Goal: Task Accomplishment & Management: Manage account settings

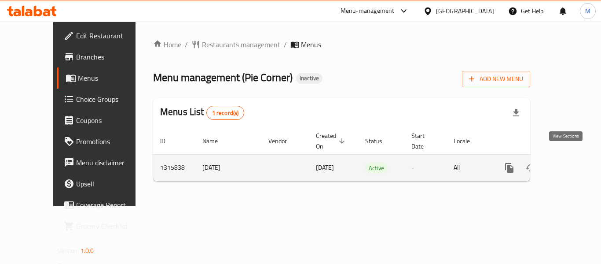
click at [565, 157] on link "enhanced table" at bounding box center [573, 167] width 21 height 21
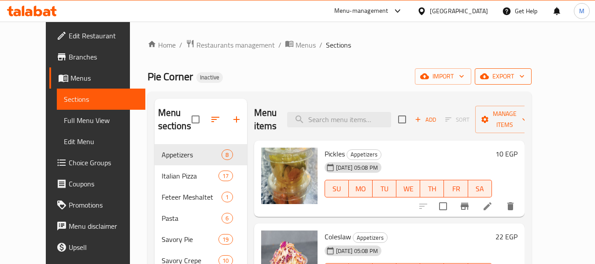
click at [524, 73] on span "export" at bounding box center [503, 76] width 43 height 11
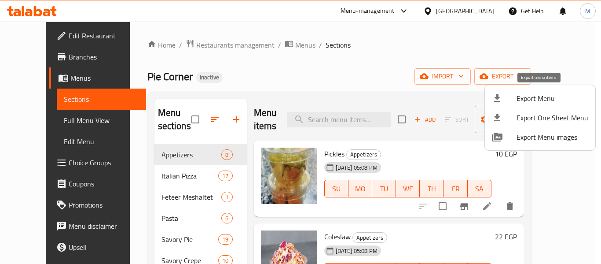
click at [526, 94] on span "Export Menu" at bounding box center [553, 98] width 72 height 11
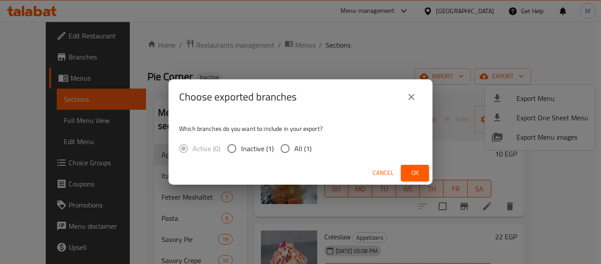
click at [307, 147] on span "All (1)" at bounding box center [303, 148] width 17 height 11
click at [295, 147] on input "All (1)" at bounding box center [285, 148] width 18 height 18
radio input "true"
drag, startPoint x: 410, startPoint y: 172, endPoint x: 411, endPoint y: 15, distance: 157.2
click at [411, 171] on span "Ok" at bounding box center [415, 172] width 14 height 11
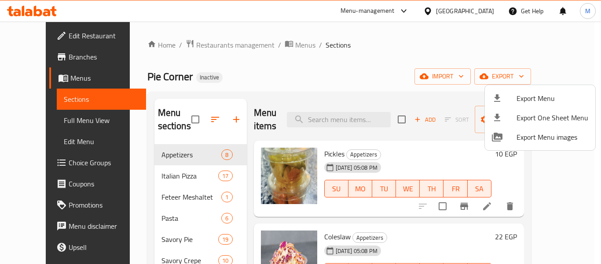
click at [399, 223] on div at bounding box center [300, 132] width 601 height 264
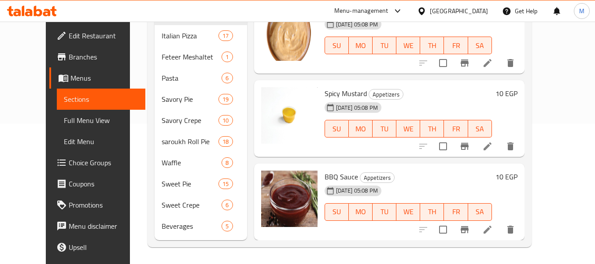
scroll to position [141, 0]
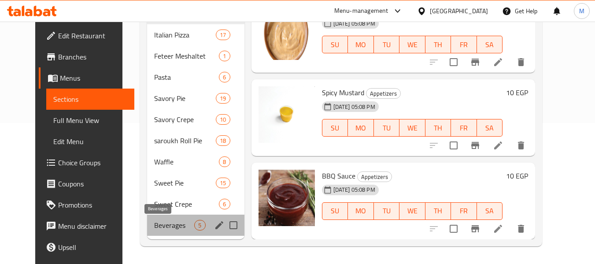
click at [173, 222] on span "Beverages" at bounding box center [174, 225] width 40 height 11
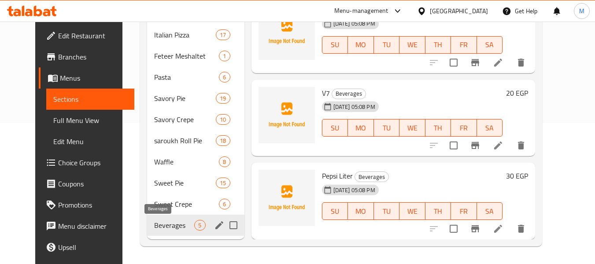
scroll to position [169, 0]
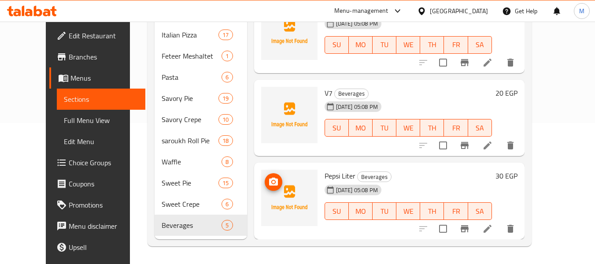
click at [261, 172] on img at bounding box center [289, 198] width 56 height 56
click at [269, 180] on icon "upload picture" at bounding box center [273, 181] width 9 height 8
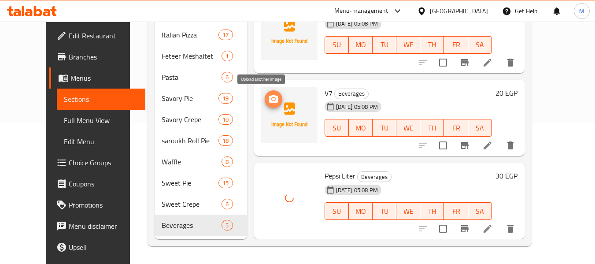
click at [270, 99] on span "upload picture" at bounding box center [274, 99] width 18 height 11
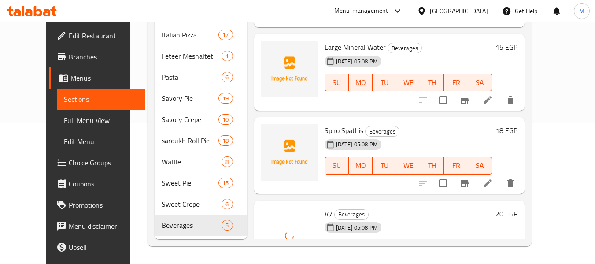
scroll to position [37, 0]
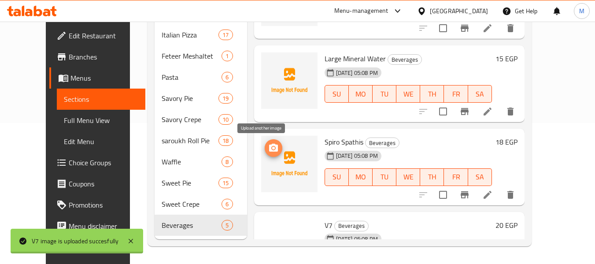
click at [265, 147] on span "upload picture" at bounding box center [274, 148] width 18 height 11
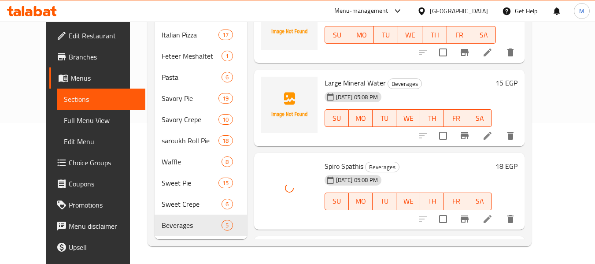
scroll to position [0, 0]
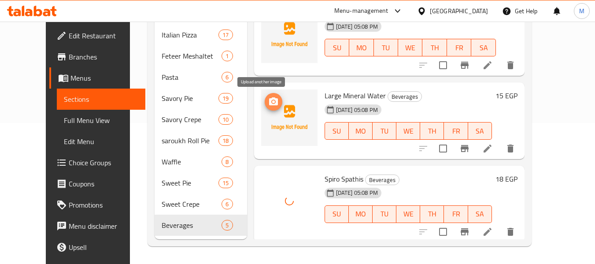
click at [269, 99] on icon "upload picture" at bounding box center [273, 101] width 9 height 8
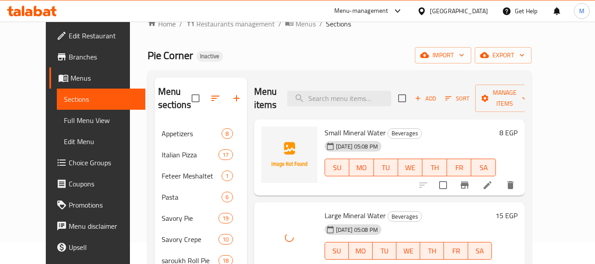
scroll to position [9, 0]
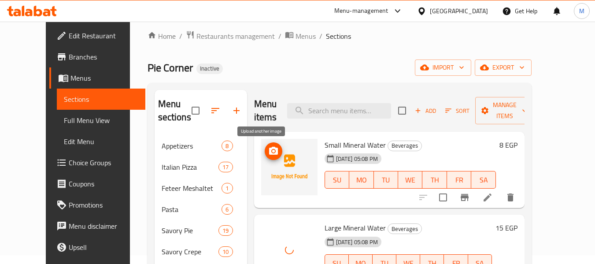
click at [270, 148] on span "upload picture" at bounding box center [274, 151] width 18 height 11
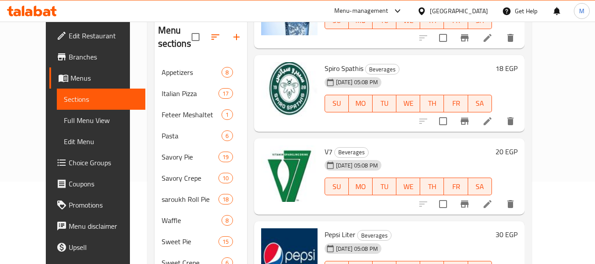
scroll to position [141, 0]
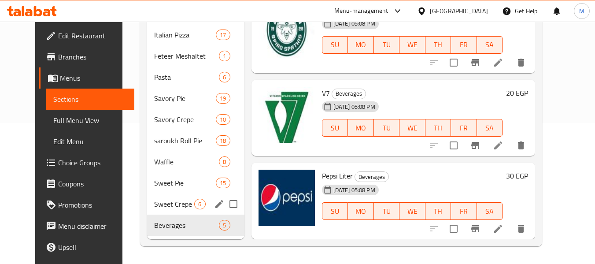
click at [167, 200] on span "Sweet Crepe" at bounding box center [174, 204] width 40 height 11
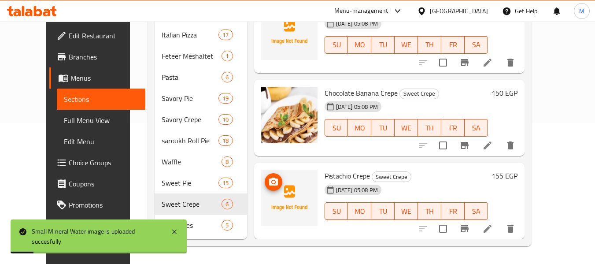
click at [269, 182] on icon "upload picture" at bounding box center [273, 181] width 9 height 8
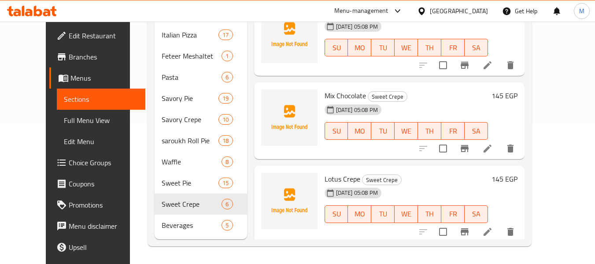
scroll to position [53, 0]
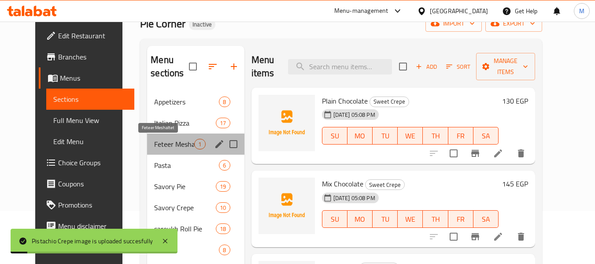
click at [158, 144] on span "Feteer Meshaltet" at bounding box center [174, 144] width 40 height 11
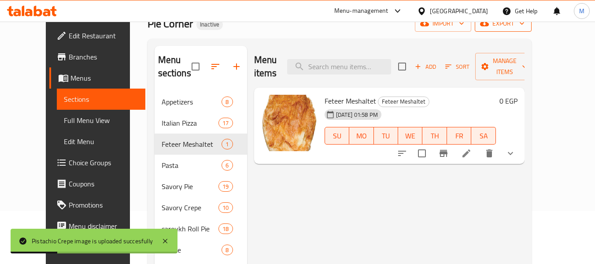
click at [524, 28] on span "export" at bounding box center [503, 23] width 43 height 11
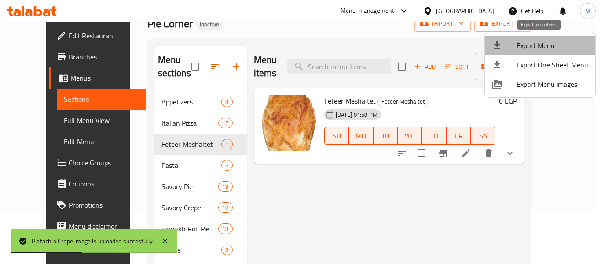
click at [542, 43] on span "Export Menu" at bounding box center [553, 45] width 72 height 11
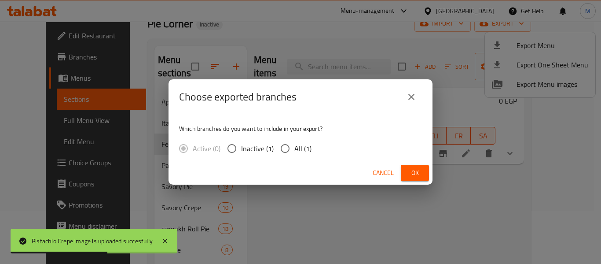
click at [298, 148] on span "All (1)" at bounding box center [303, 148] width 17 height 11
click at [295, 148] on input "All (1)" at bounding box center [285, 148] width 18 height 18
radio input "true"
click at [413, 166] on button "Ok" at bounding box center [415, 173] width 28 height 16
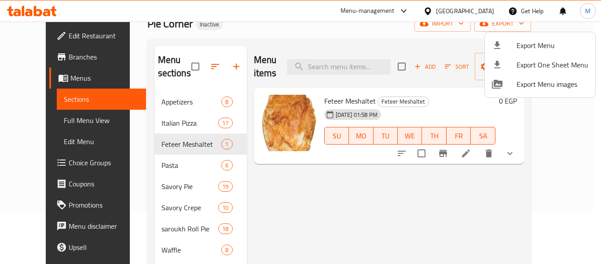
click at [469, 10] on div at bounding box center [300, 132] width 601 height 264
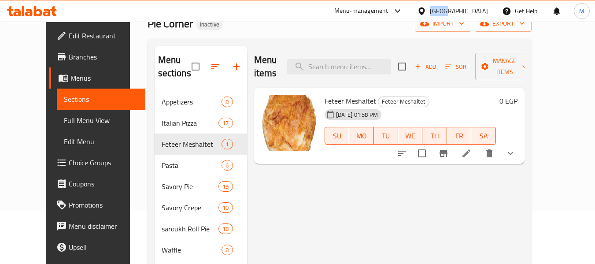
click at [430, 10] on div at bounding box center [423, 11] width 13 height 10
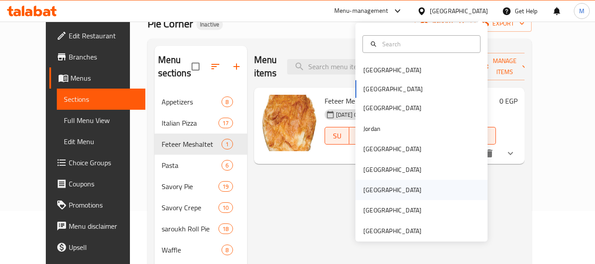
drag, startPoint x: 367, startPoint y: 189, endPoint x: 350, endPoint y: 183, distance: 18.2
click at [356, 183] on div "Qatar" at bounding box center [392, 190] width 72 height 20
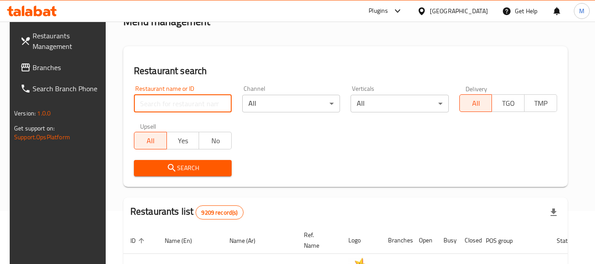
drag, startPoint x: 193, startPoint y: 103, endPoint x: 192, endPoint y: 111, distance: 7.2
click at [192, 105] on input "search" at bounding box center [183, 104] width 98 height 18
paste input "The Jannat Bakery"
type input "The Jannat Bakery"
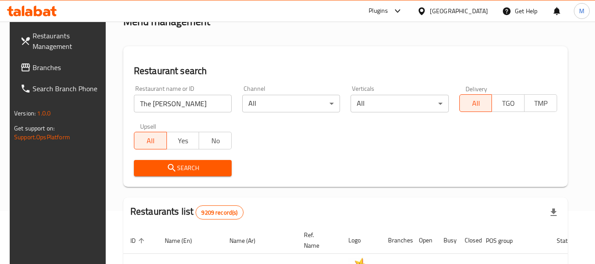
click at [166, 172] on icon "submit" at bounding box center [171, 167] width 11 height 11
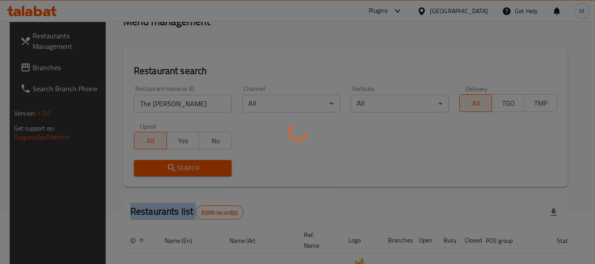
click at [166, 172] on div at bounding box center [297, 132] width 595 height 264
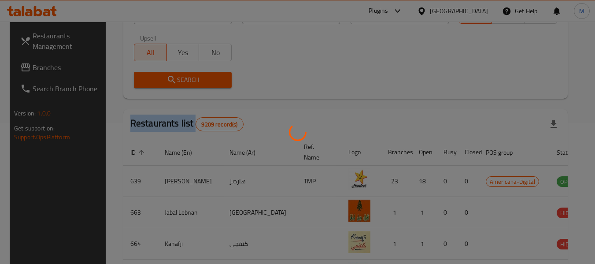
scroll to position [122, 0]
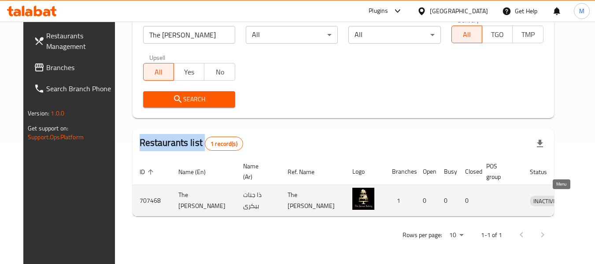
click at [577, 196] on icon "enhanced table" at bounding box center [582, 200] width 11 height 11
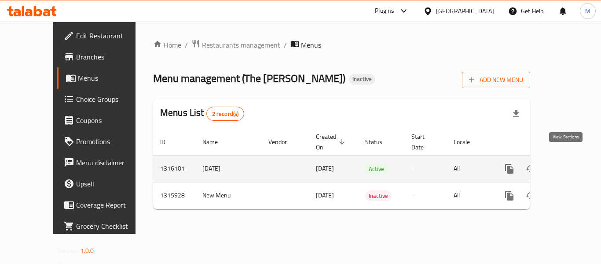
click at [570, 163] on icon "enhanced table" at bounding box center [573, 168] width 11 height 11
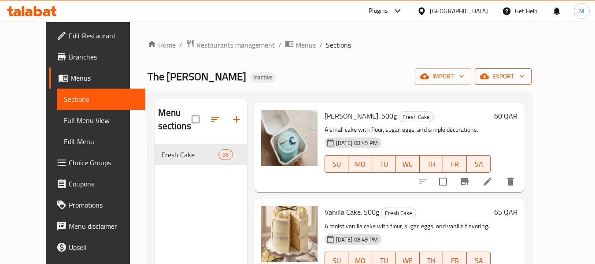
click at [531, 82] on button "export" at bounding box center [503, 76] width 57 height 16
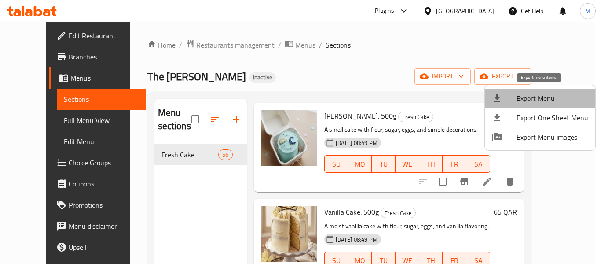
click at [556, 94] on span "Export Menu" at bounding box center [553, 98] width 72 height 11
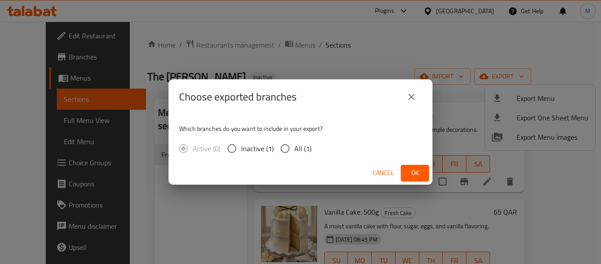
click at [295, 151] on span "All (1)" at bounding box center [303, 148] width 17 height 11
click at [295, 151] on input "All (1)" at bounding box center [285, 148] width 18 height 18
radio input "true"
click at [414, 176] on span "Ok" at bounding box center [415, 172] width 14 height 11
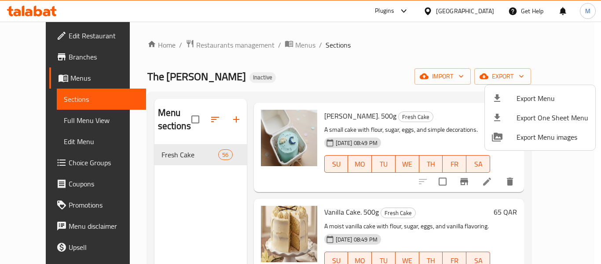
click at [47, 34] on div at bounding box center [300, 132] width 601 height 264
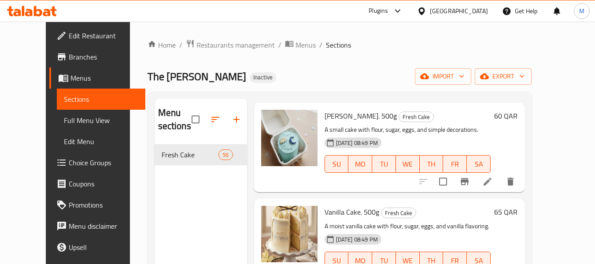
click at [69, 34] on span "Edit Restaurant" at bounding box center [104, 35] width 70 height 11
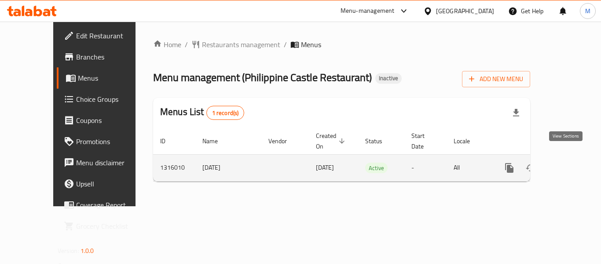
click at [569, 162] on icon "enhanced table" at bounding box center [573, 167] width 11 height 11
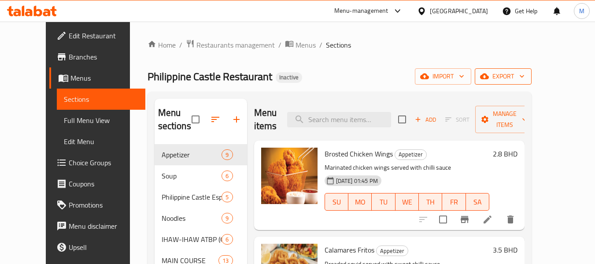
click at [524, 76] on span "export" at bounding box center [503, 76] width 43 height 11
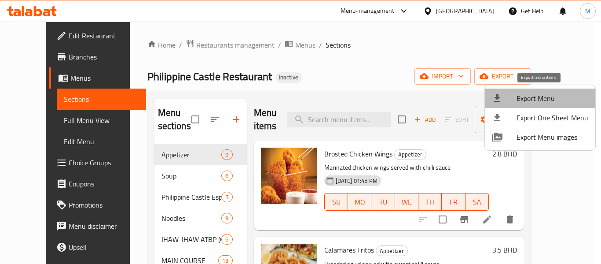
click at [545, 100] on span "Export Menu" at bounding box center [553, 98] width 72 height 11
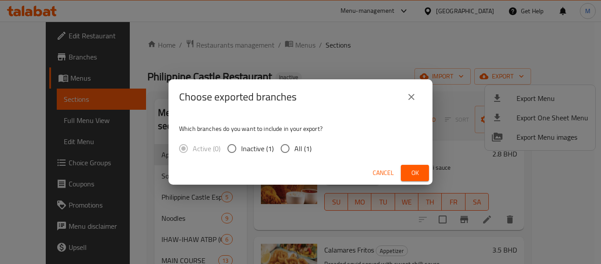
drag, startPoint x: 294, startPoint y: 149, endPoint x: 382, endPoint y: 187, distance: 95.9
click at [295, 149] on span "All (1)" at bounding box center [303, 148] width 17 height 11
click at [295, 149] on input "All (1)" at bounding box center [285, 148] width 18 height 18
radio input "true"
click at [410, 175] on span "Ok" at bounding box center [415, 172] width 14 height 11
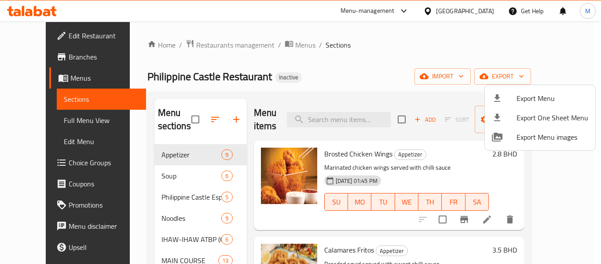
click at [354, 59] on div at bounding box center [300, 132] width 601 height 264
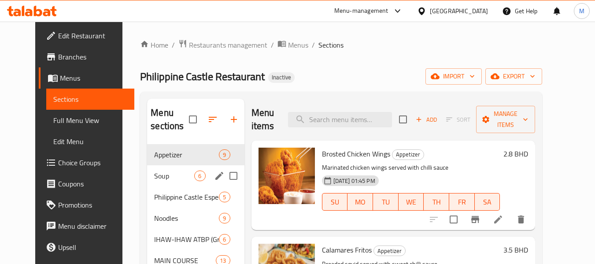
click at [159, 167] on div "Soup 6" at bounding box center [195, 175] width 97 height 21
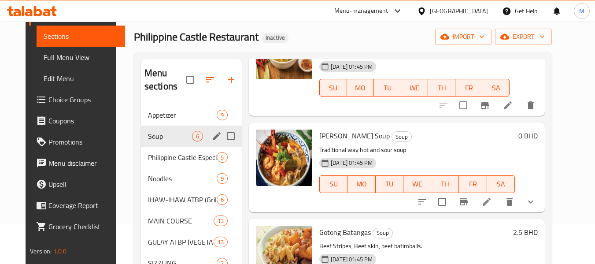
scroll to position [132, 0]
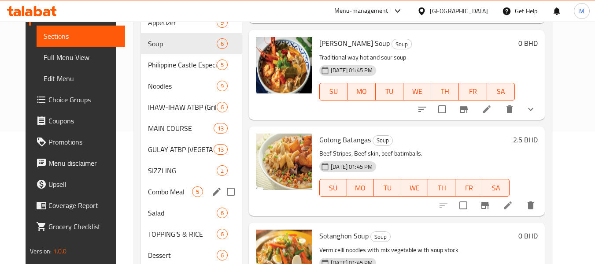
drag, startPoint x: 158, startPoint y: 193, endPoint x: 158, endPoint y: 203, distance: 10.1
click at [158, 193] on span "Combo Meal" at bounding box center [170, 191] width 44 height 11
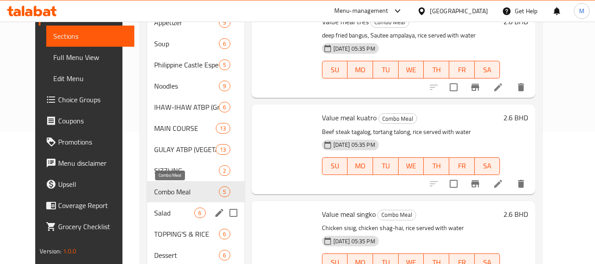
scroll to position [192, 0]
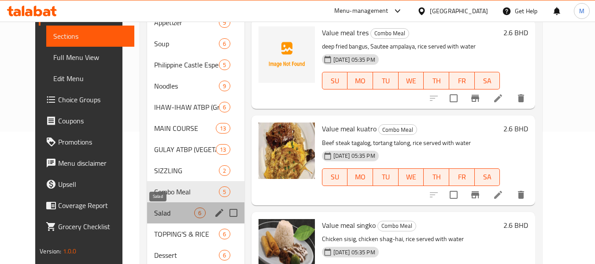
click at [160, 212] on span "Salad" at bounding box center [174, 212] width 40 height 11
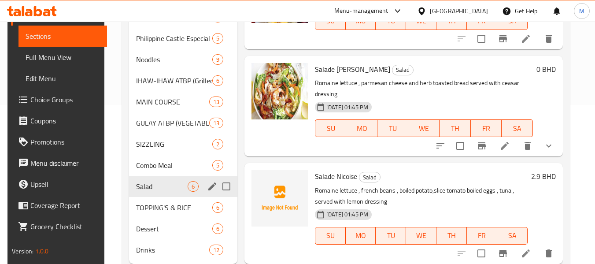
scroll to position [183, 0]
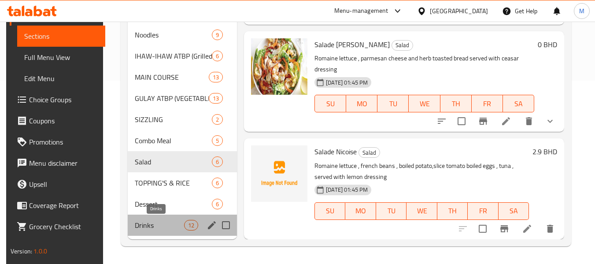
click at [155, 226] on span "Drinks" at bounding box center [159, 225] width 49 height 11
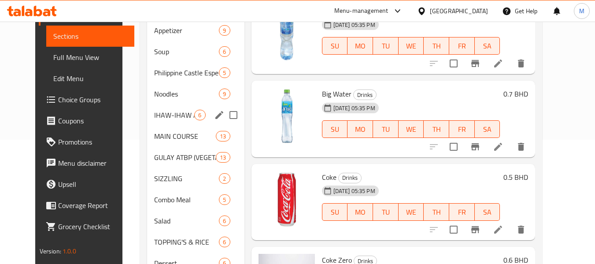
scroll to position [183, 0]
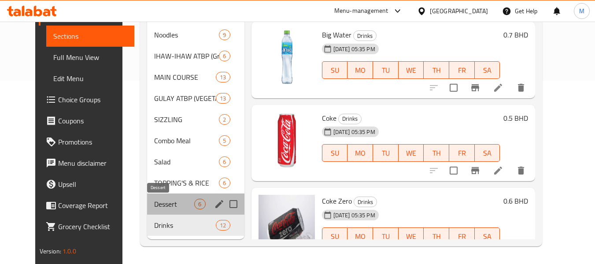
click at [154, 204] on span "Dessert" at bounding box center [174, 204] width 40 height 11
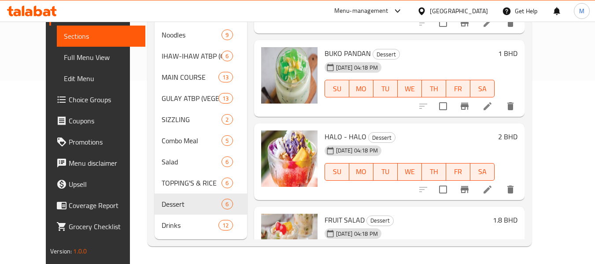
click at [471, 6] on div "Bahrain" at bounding box center [459, 11] width 58 height 10
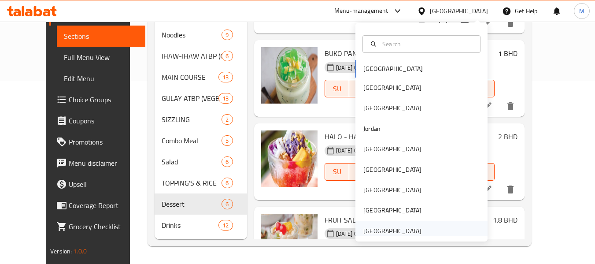
click at [396, 226] on div "[GEOGRAPHIC_DATA]" at bounding box center [392, 231] width 58 height 10
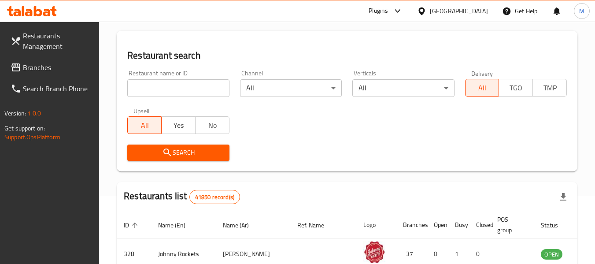
scroll to position [51, 0]
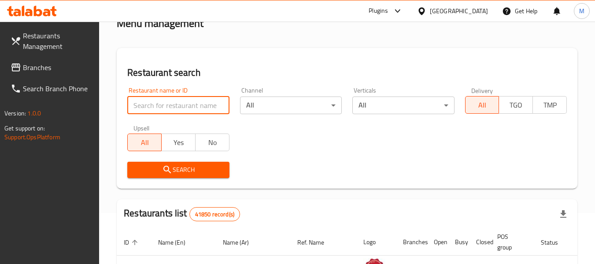
paste input "Puff & Chill Restaurant"
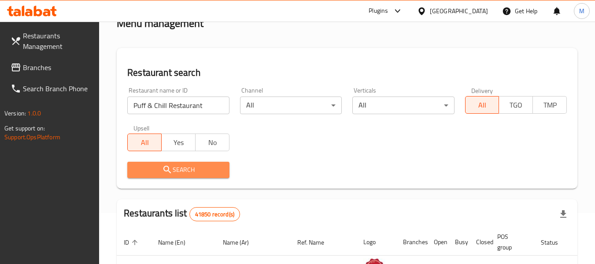
click at [182, 171] on span "Search" at bounding box center [178, 169] width 88 height 11
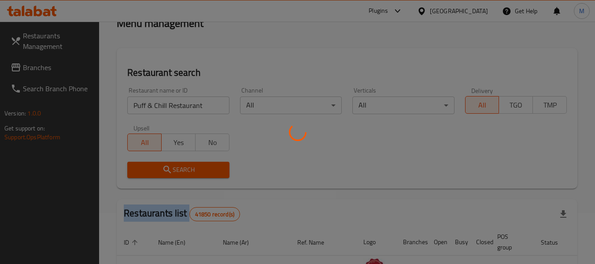
click at [182, 171] on div at bounding box center [297, 132] width 595 height 264
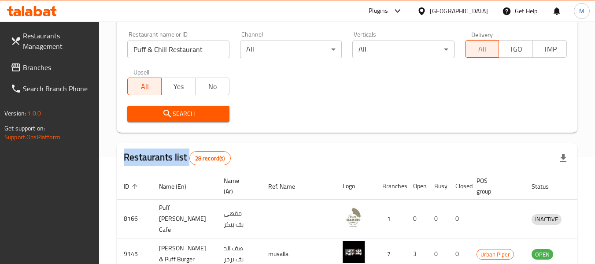
scroll to position [95, 0]
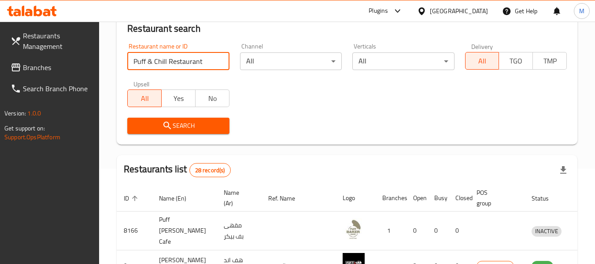
drag, startPoint x: 204, startPoint y: 60, endPoint x: 223, endPoint y: 60, distance: 18.9
click at [220, 61] on input "Puff & Chill Restaurant" at bounding box center [178, 61] width 102 height 18
type input "Puff & Chill Rest"
click button "Search" at bounding box center [178, 126] width 102 height 16
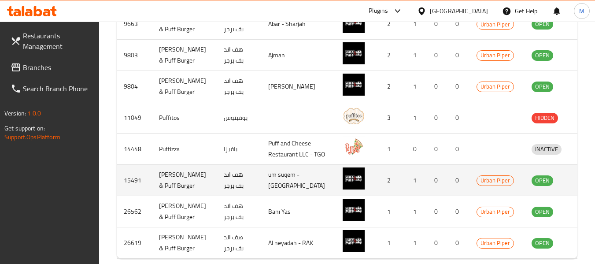
scroll to position [410, 0]
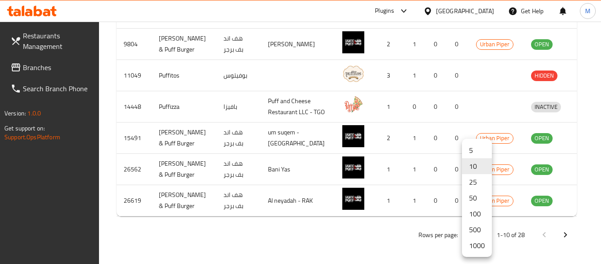
click at [478, 245] on li "1000" at bounding box center [477, 245] width 30 height 16
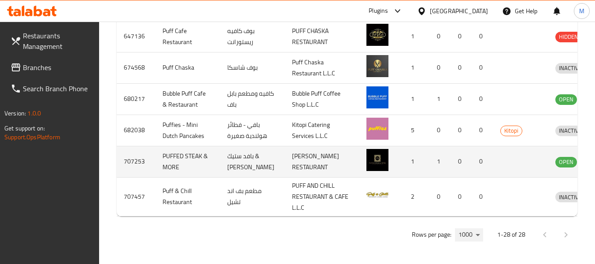
scroll to position [1088, 0]
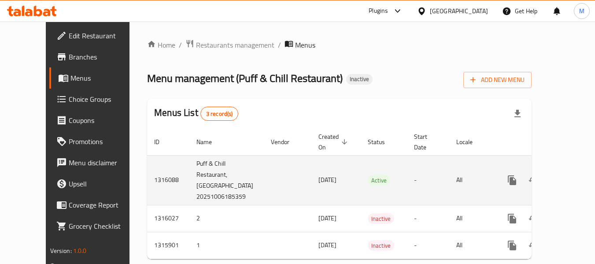
click at [570, 175] on icon "enhanced table" at bounding box center [575, 180] width 11 height 11
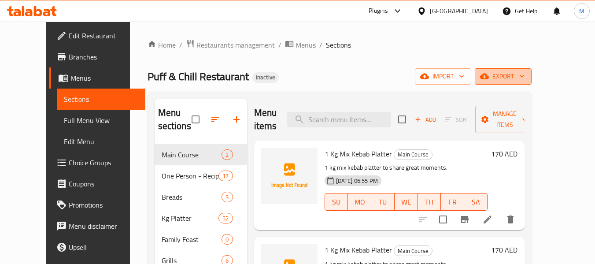
click at [531, 70] on button "export" at bounding box center [503, 76] width 57 height 16
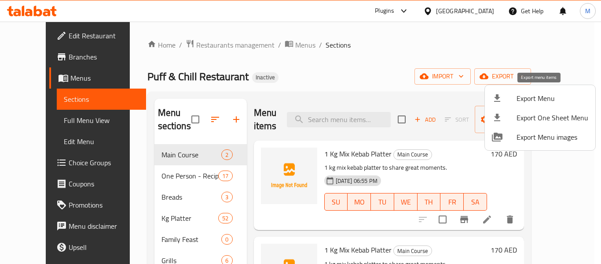
click at [552, 91] on li "Export Menu" at bounding box center [540, 98] width 111 height 19
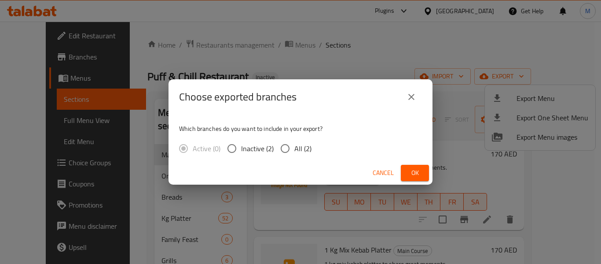
click at [307, 151] on span "All (2)" at bounding box center [303, 148] width 17 height 11
click at [295, 151] on input "All (2)" at bounding box center [285, 148] width 18 height 18
radio input "true"
click at [412, 176] on span "Ok" at bounding box center [415, 172] width 14 height 11
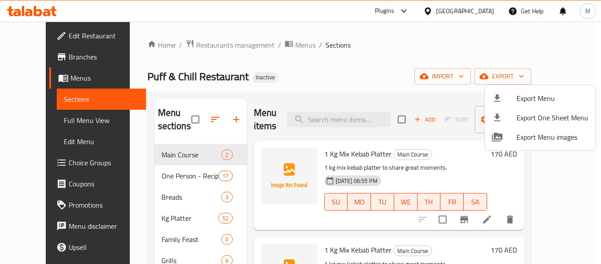
click at [339, 63] on div at bounding box center [300, 132] width 601 height 264
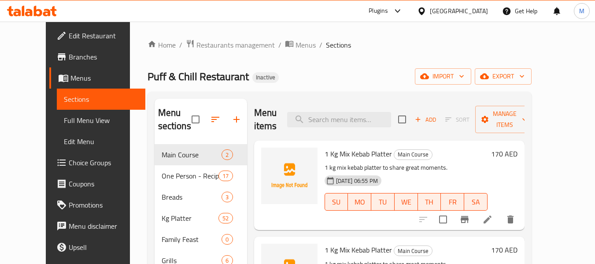
click at [524, 74] on span "export" at bounding box center [503, 76] width 43 height 11
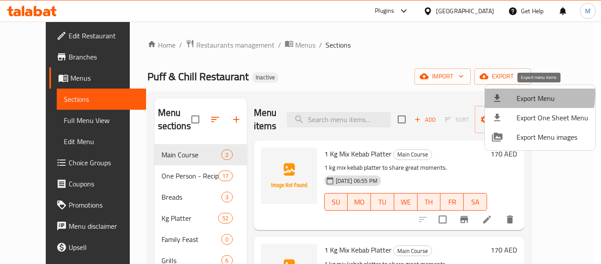
click at [519, 95] on span "Export Menu" at bounding box center [553, 98] width 72 height 11
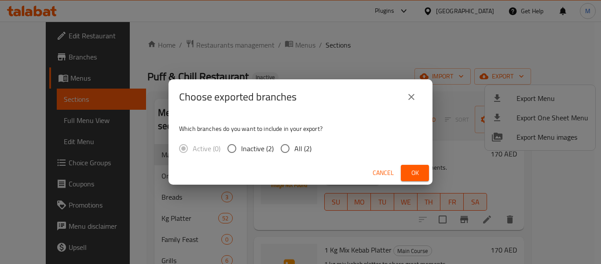
click at [297, 147] on span "All (2)" at bounding box center [303, 148] width 17 height 11
click at [295, 147] on input "All (2)" at bounding box center [285, 148] width 18 height 18
radio input "true"
drag, startPoint x: 418, startPoint y: 173, endPoint x: 402, endPoint y: 187, distance: 21.5
click at [415, 174] on span "Ok" at bounding box center [415, 172] width 14 height 11
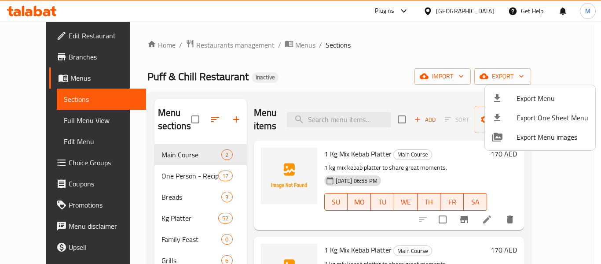
click at [308, 70] on div at bounding box center [300, 132] width 601 height 264
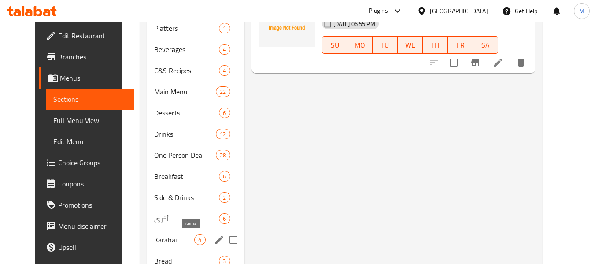
scroll to position [352, 0]
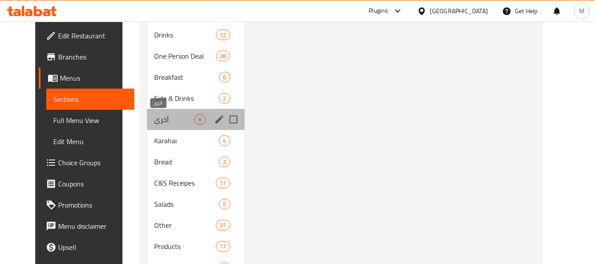
click at [172, 120] on span "أخرى" at bounding box center [174, 119] width 40 height 11
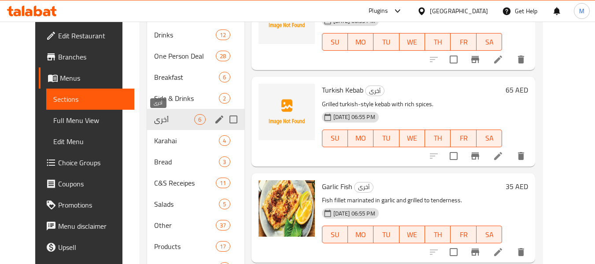
scroll to position [484, 0]
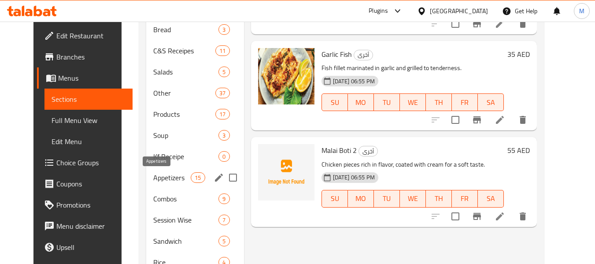
click at [156, 181] on span "Appetizers" at bounding box center [171, 177] width 37 height 11
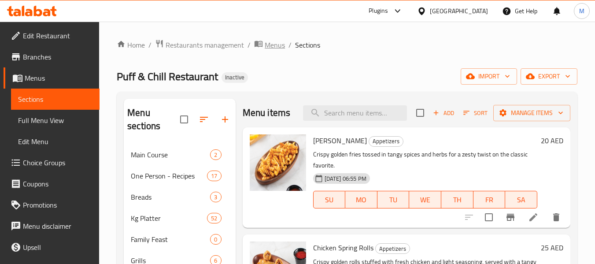
click at [272, 45] on span "Menus" at bounding box center [275, 45] width 20 height 11
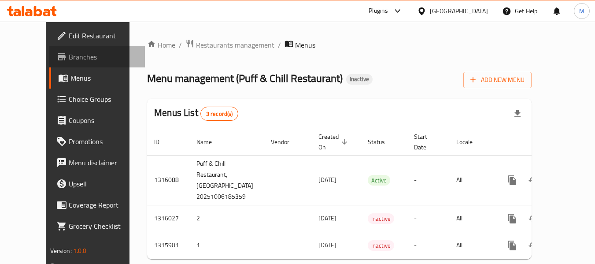
click at [69, 56] on span "Branches" at bounding box center [104, 57] width 70 height 11
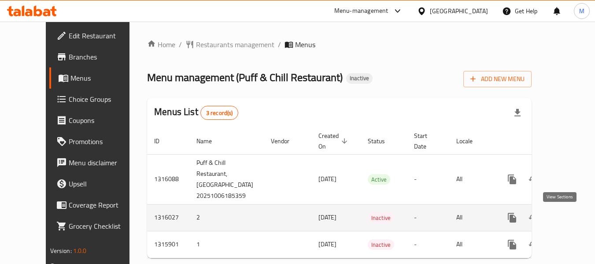
click at [570, 216] on icon "enhanced table" at bounding box center [575, 217] width 11 height 11
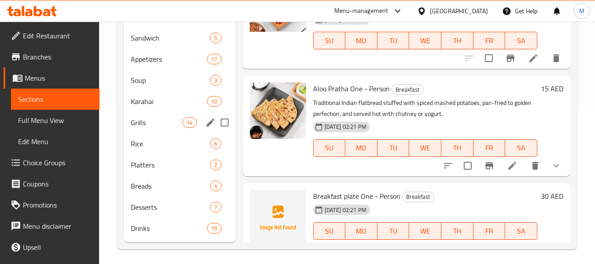
scroll to position [162, 0]
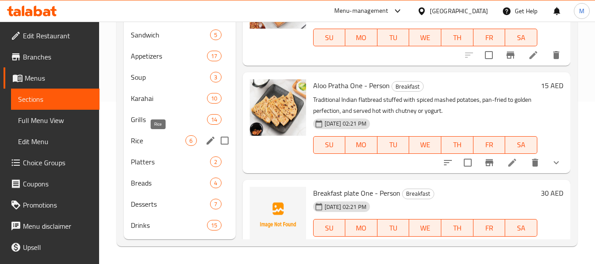
click at [167, 142] on span "Rice" at bounding box center [158, 140] width 55 height 11
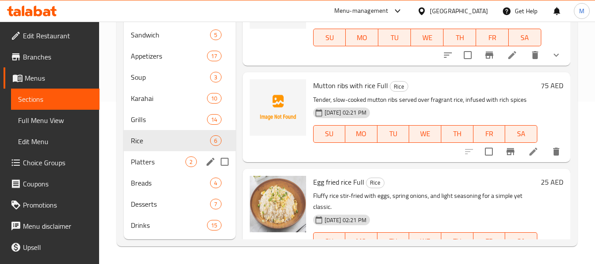
click at [158, 168] on div "Platters 2" at bounding box center [179, 161] width 111 height 21
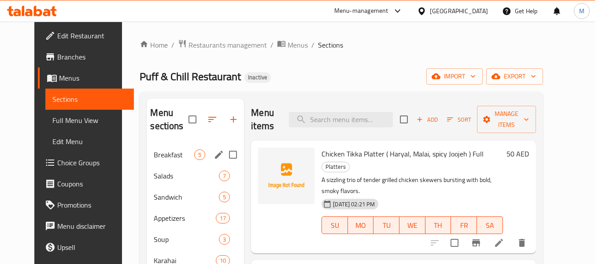
click at [169, 153] on span "Breakfast" at bounding box center [174, 154] width 41 height 11
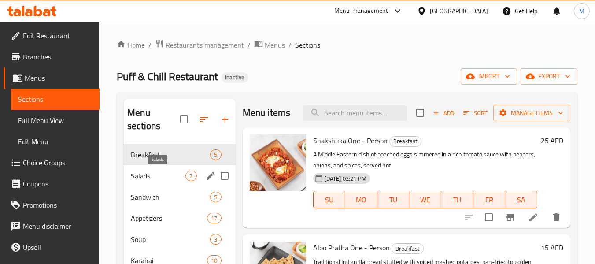
click at [166, 171] on span "Salads" at bounding box center [158, 175] width 55 height 11
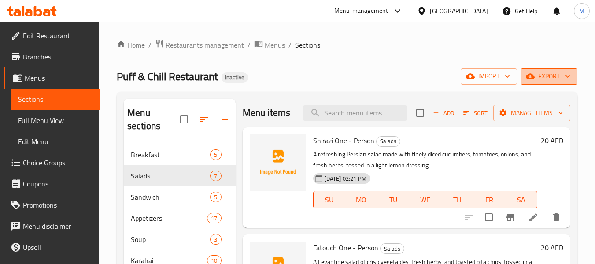
click at [562, 77] on span "export" at bounding box center [549, 76] width 43 height 11
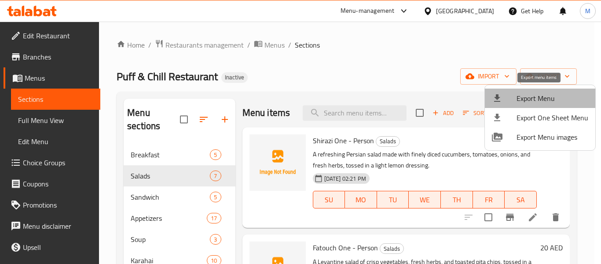
click at [551, 95] on span "Export Menu" at bounding box center [553, 98] width 72 height 11
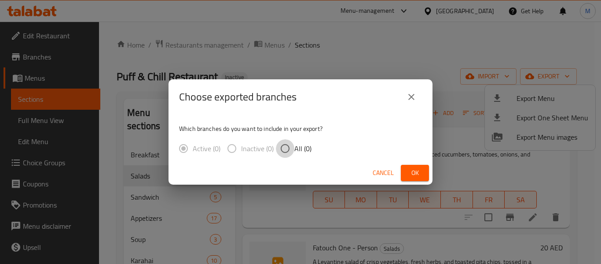
click at [280, 150] on input "All (0)" at bounding box center [285, 148] width 18 height 18
radio input "true"
drag, startPoint x: 384, startPoint y: 174, endPoint x: 515, endPoint y: 128, distance: 139.4
click at [386, 172] on span "Cancel" at bounding box center [383, 172] width 21 height 11
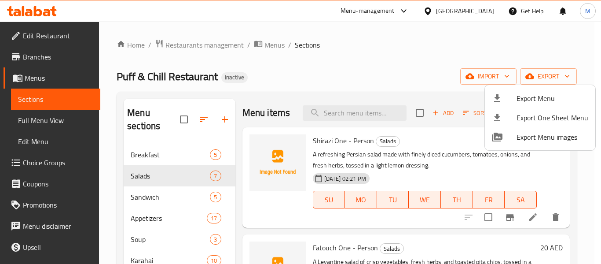
click at [531, 91] on li "Export Menu" at bounding box center [540, 98] width 111 height 19
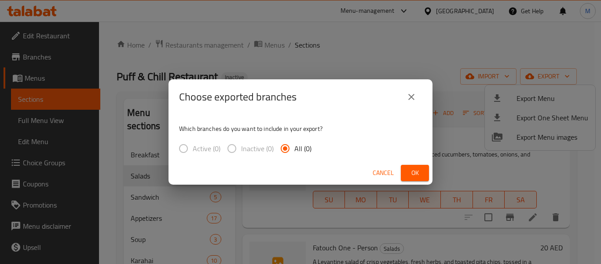
click at [293, 151] on input "All (0)" at bounding box center [285, 148] width 18 height 18
click at [426, 171] on button "Ok" at bounding box center [415, 173] width 28 height 16
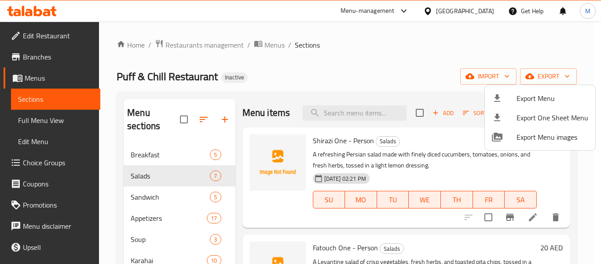
click at [277, 47] on div at bounding box center [300, 132] width 601 height 264
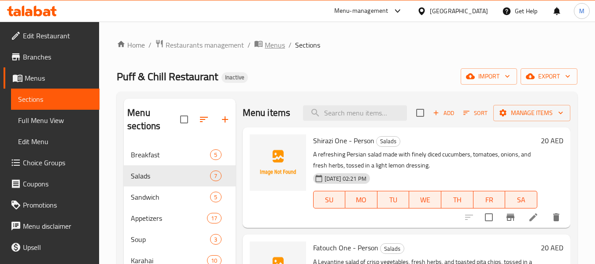
click at [277, 46] on span "Menus" at bounding box center [275, 45] width 20 height 11
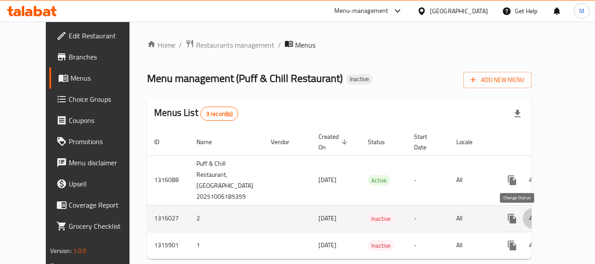
click at [528, 219] on icon "enhanced table" at bounding box center [533, 218] width 11 height 11
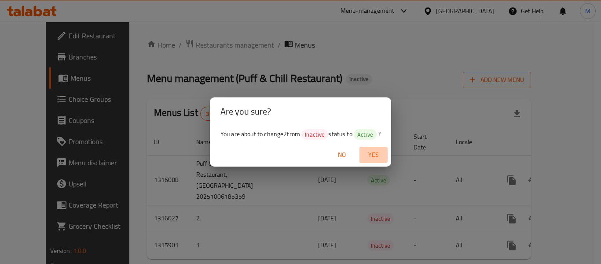
click at [373, 153] on span "Yes" at bounding box center [373, 154] width 21 height 11
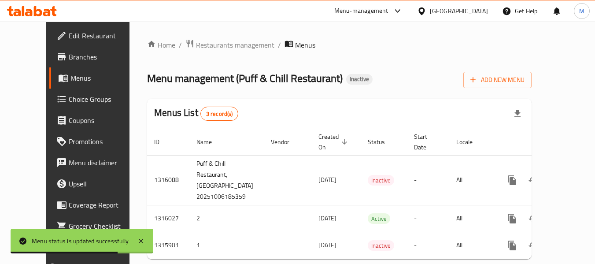
click at [363, 122] on div "Menus List 3 record(s)" at bounding box center [339, 114] width 384 height 30
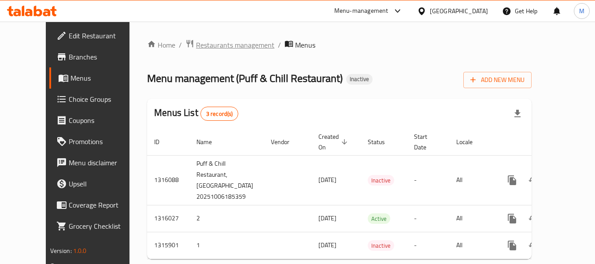
click at [199, 40] on span "Restaurants management" at bounding box center [235, 45] width 78 height 11
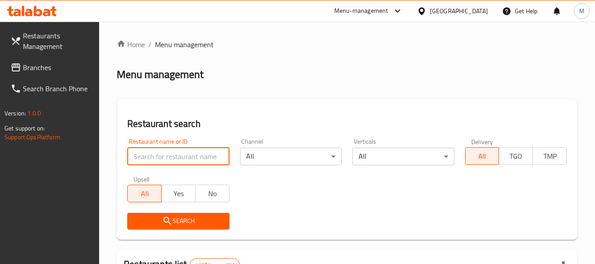
click at [195, 158] on input "search" at bounding box center [178, 157] width 102 height 18
type input "Let's meat"
click button "Search" at bounding box center [178, 221] width 102 height 16
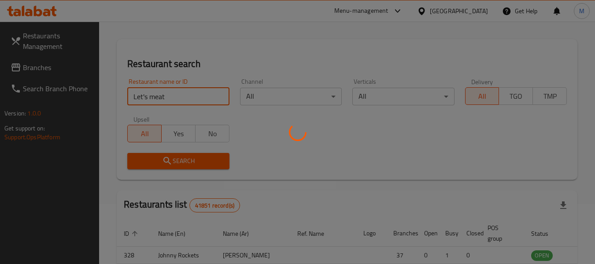
scroll to position [122, 0]
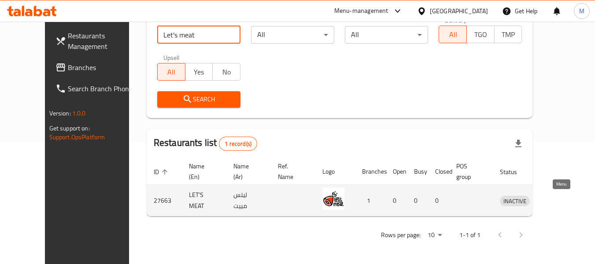
click at [556, 202] on icon "enhanced table" at bounding box center [554, 201] width 3 height 4
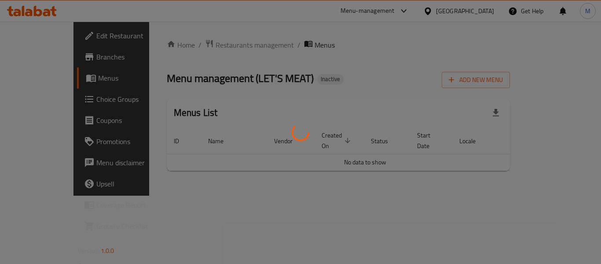
click at [41, 33] on div at bounding box center [300, 132] width 601 height 264
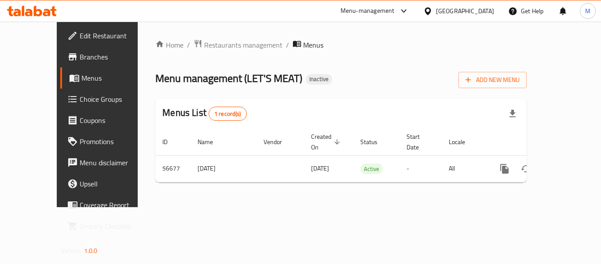
drag, startPoint x: 332, startPoint y: 94, endPoint x: 212, endPoint y: 57, distance: 126.2
click at [332, 94] on div "Home / Restaurants management / Menus Menu management ( LET'S MEAT ) Inactive A…" at bounding box center [341, 114] width 372 height 150
click at [210, 41] on span "Restaurants management" at bounding box center [243, 45] width 78 height 11
